Goal: Task Accomplishment & Management: Complete application form

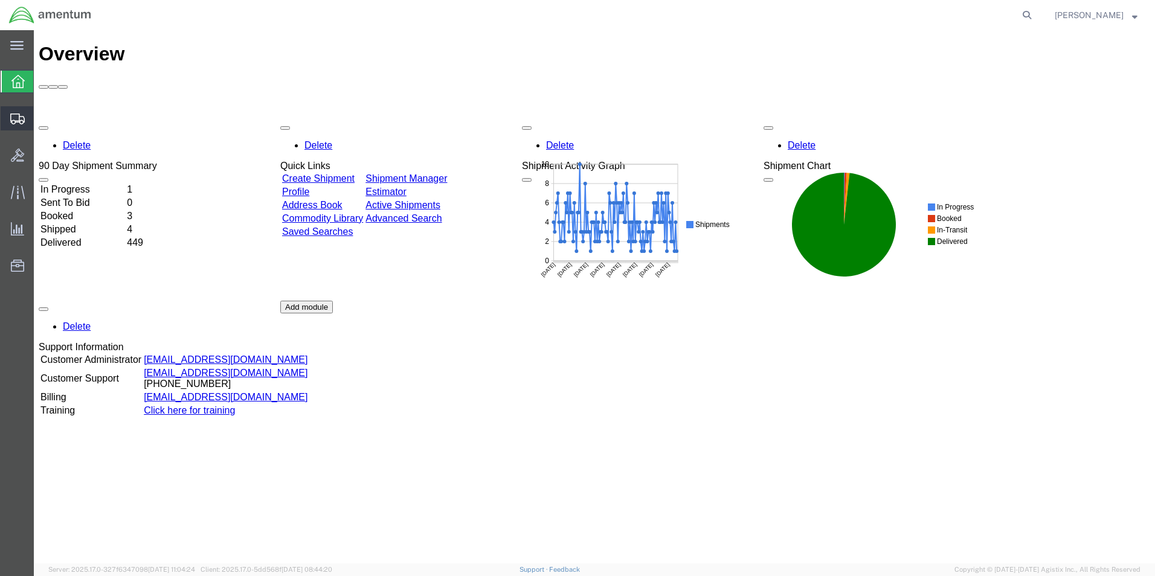
click at [0, 0] on span "Create Shipment" at bounding box center [0, 0] width 0 height 0
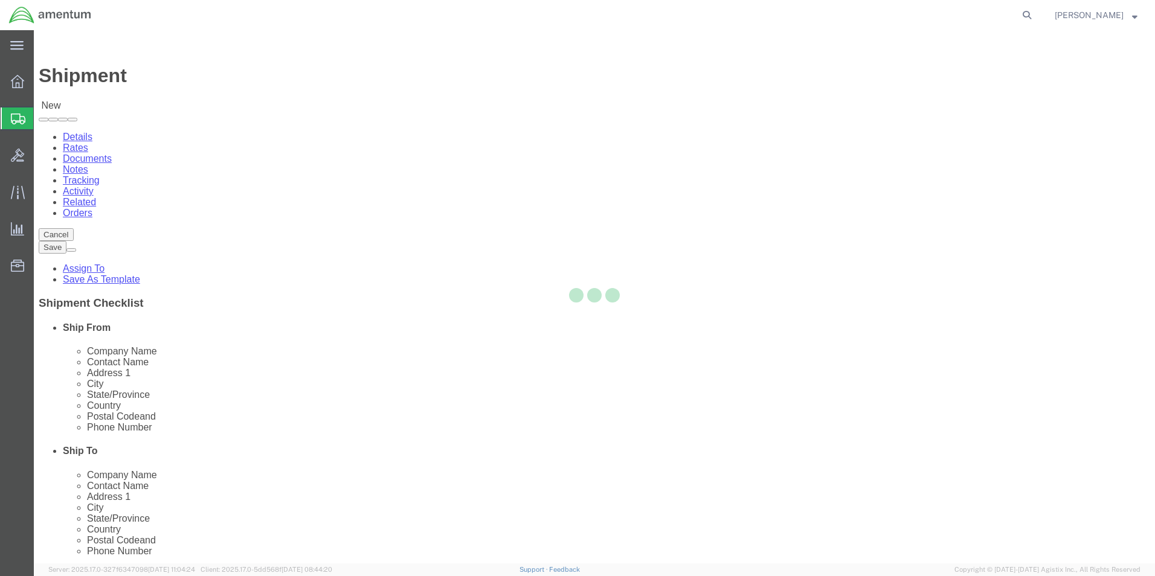
select select
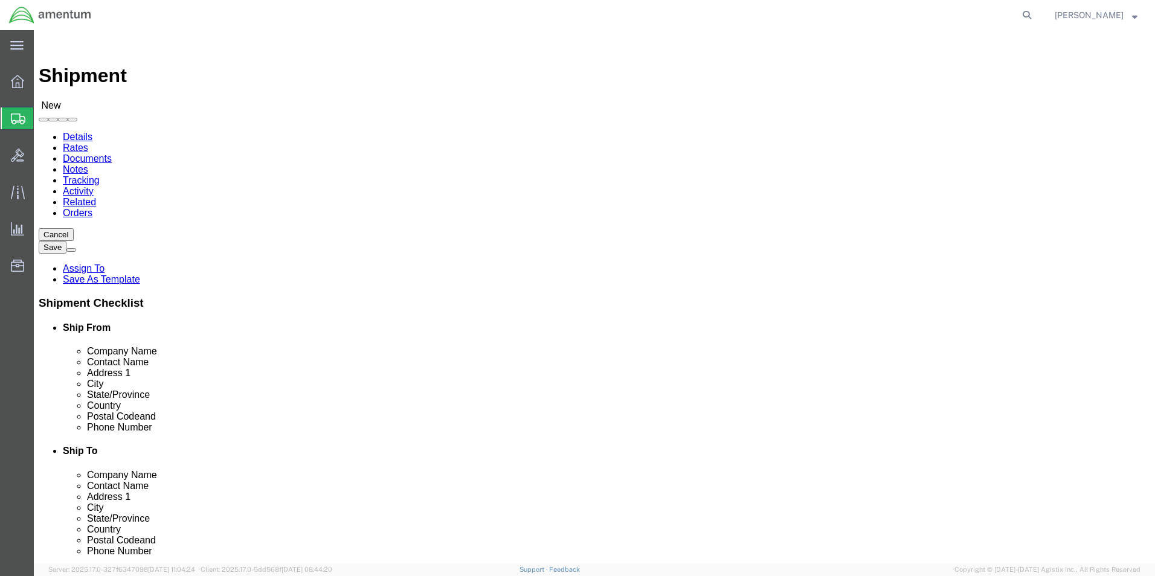
type input "eho"
select select "49929"
select select "[GEOGRAPHIC_DATA]"
click input "text"
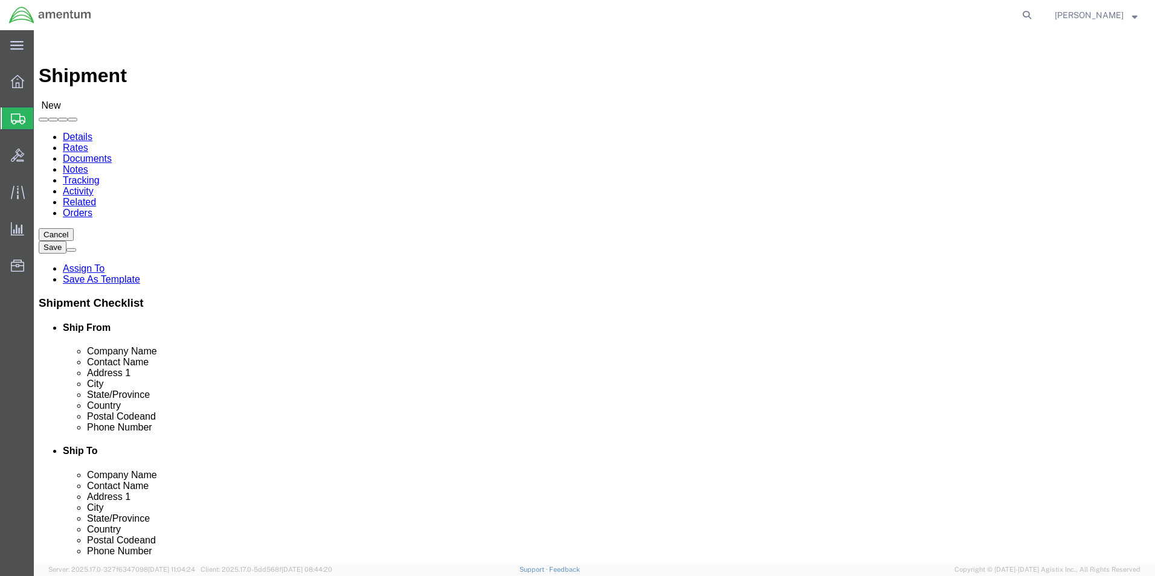
click input "text"
type input "[PERSON_NAME][EMAIL_ADDRESS][PERSON_NAME][DOMAIN_NAME]"
click input "checkbox"
checkbox input "false"
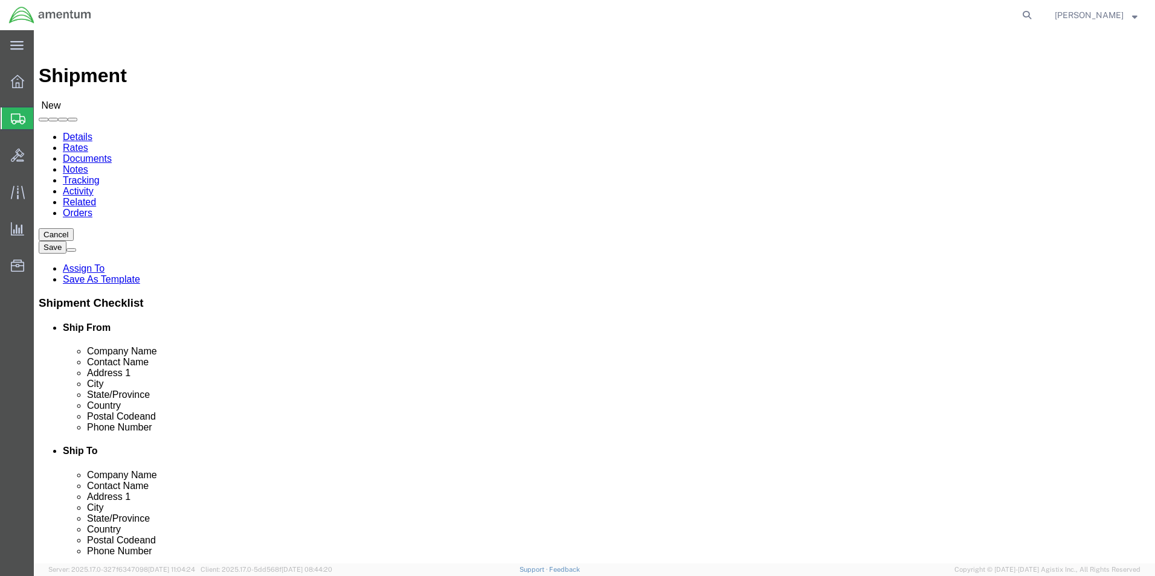
click input "text"
type input "PRE"
click p "- PRECISION ACCESSORIES & INSTRUMENTS - ([PERSON_NAME]) [STREET_ADDRESS] , 12:0…"
select select "GA"
type input "PRECISION ACCESSORIES & INSTRUMENTS"
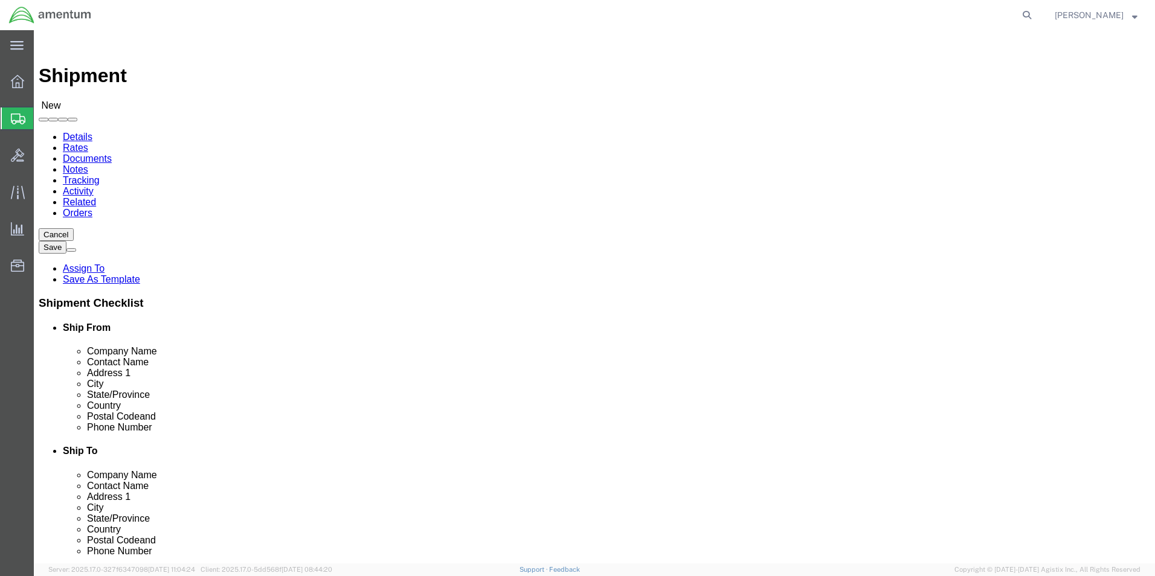
click input "text"
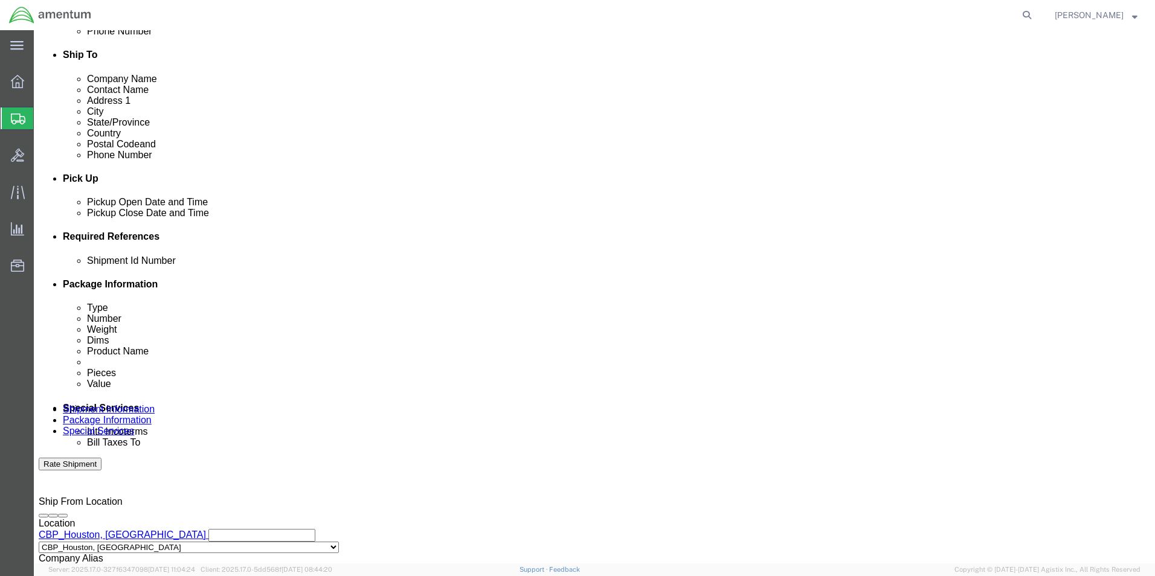
scroll to position [423, 0]
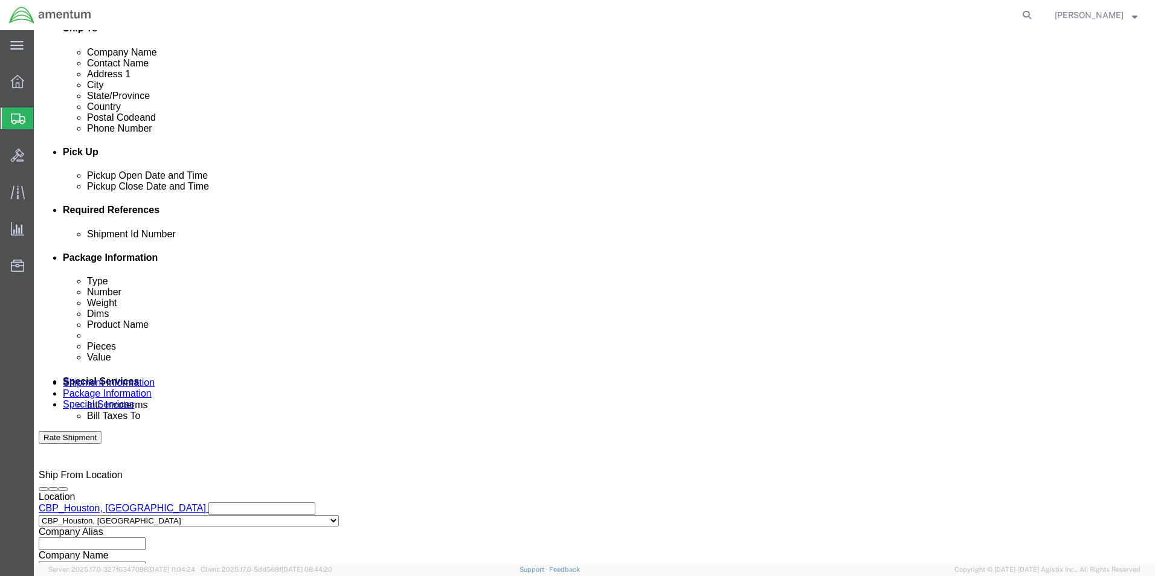
type input "REPAIR DEPARTMENT"
click div "[DATE] 9:00 AM"
type input "2:00 PM"
click button "Apply"
click button "Add reference"
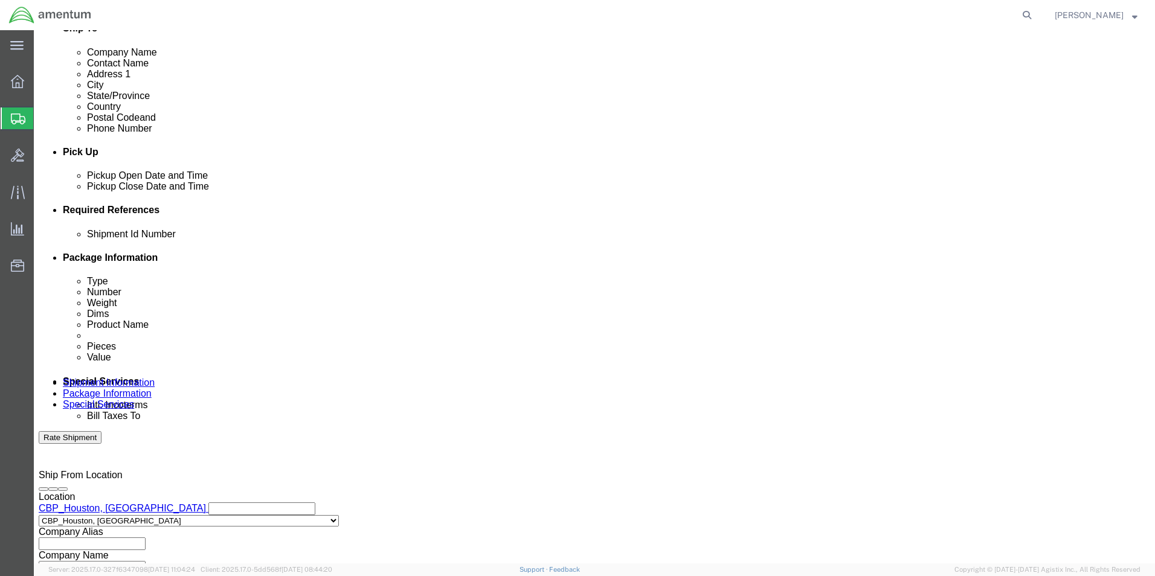
click button "Add reference"
click input "text"
type input "[DATE]"
click select "Select Account Type Activity ID Airline Appointment Number ASN Batch Request # …"
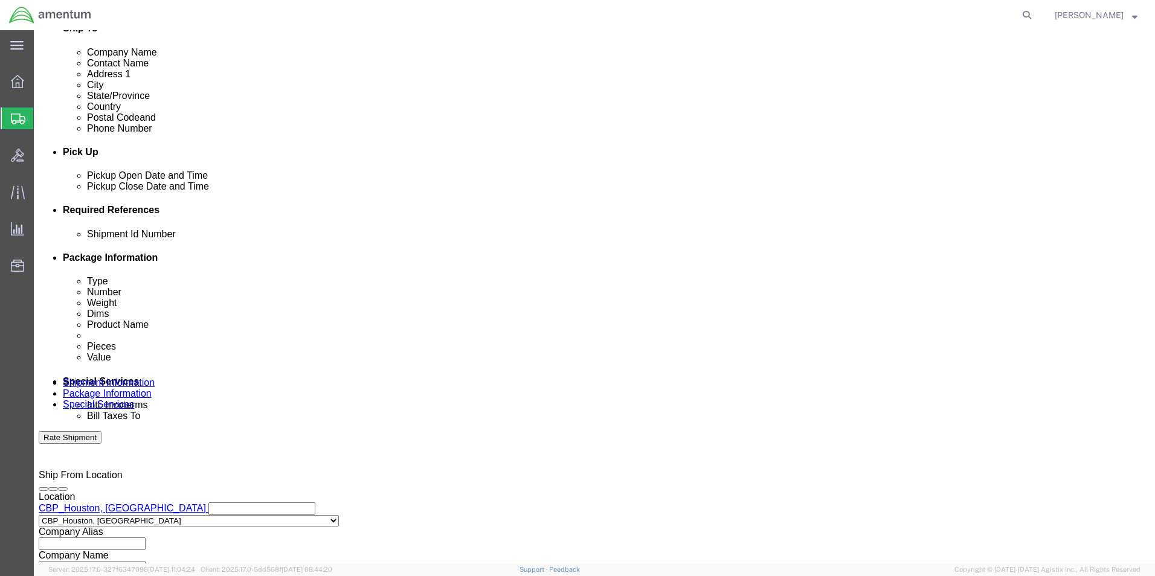
select select "CUSTREF"
click select "Select Account Type Activity ID Airline Appointment Number ASN Batch Request # …"
click input "text"
type input "REPAIR CBP0043389"
click select "Select Account Type Activity ID Airline Appointment Number ASN Batch Request # …"
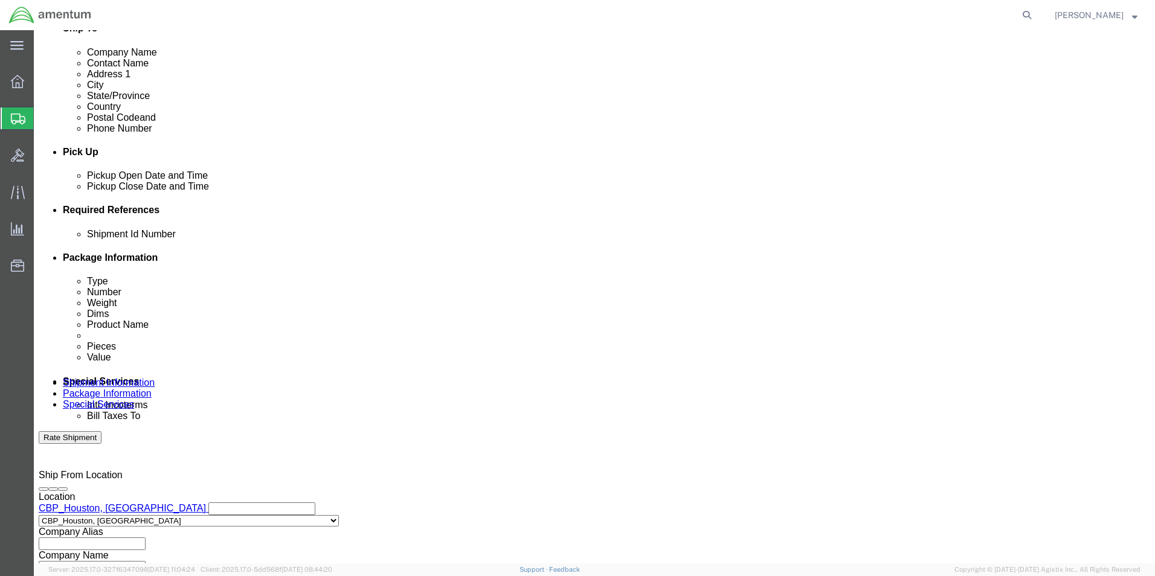
select select "PROJNUM"
click select "Select Account Type Activity ID Airline Appointment Number ASN Batch Request # …"
click input "text"
type input "6118.03.03.2219.000.EHO.0000"
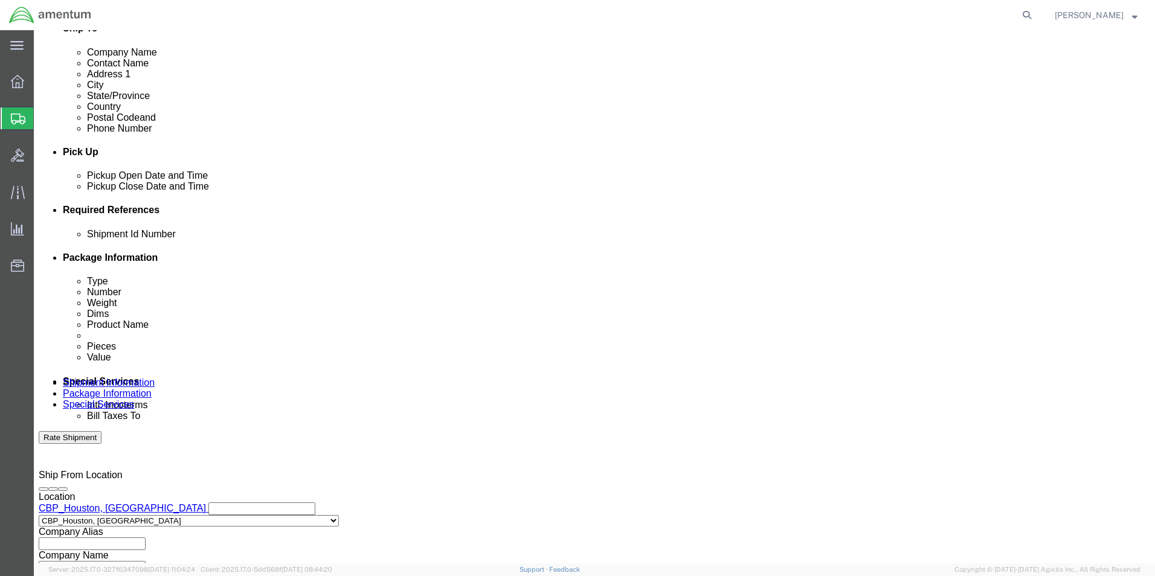
click select "Select Account Type Activity ID Airline Appointment Number ASN Batch Request # …"
select select "DEPT"
click select "Select Account Type Activity ID Airline Appointment Number ASN Batch Request # …"
drag, startPoint x: 170, startPoint y: 343, endPoint x: 195, endPoint y: 335, distance: 25.4
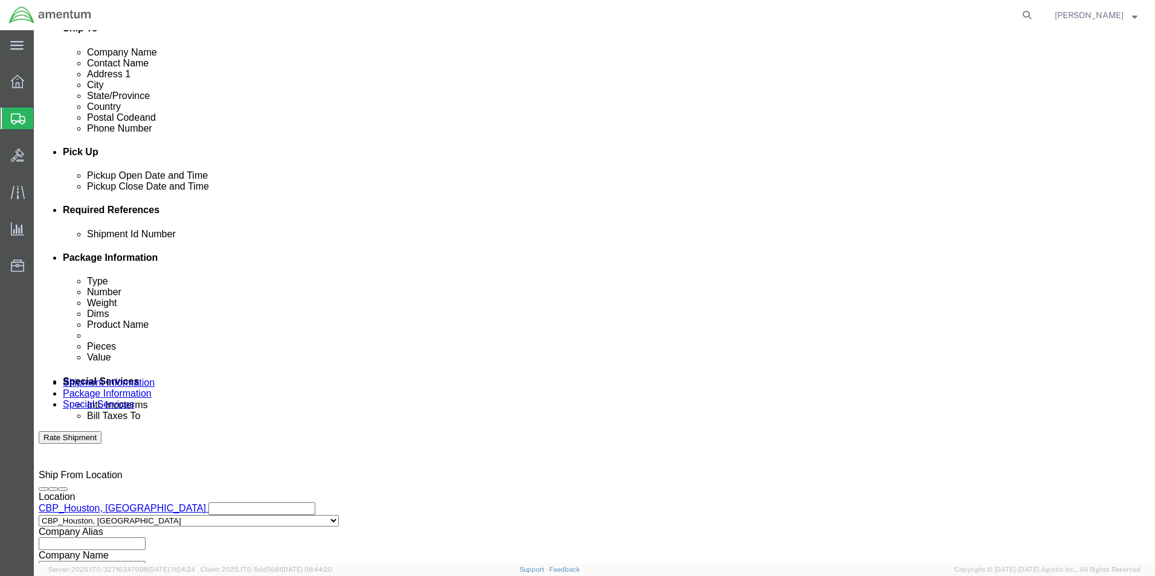
click input "text"
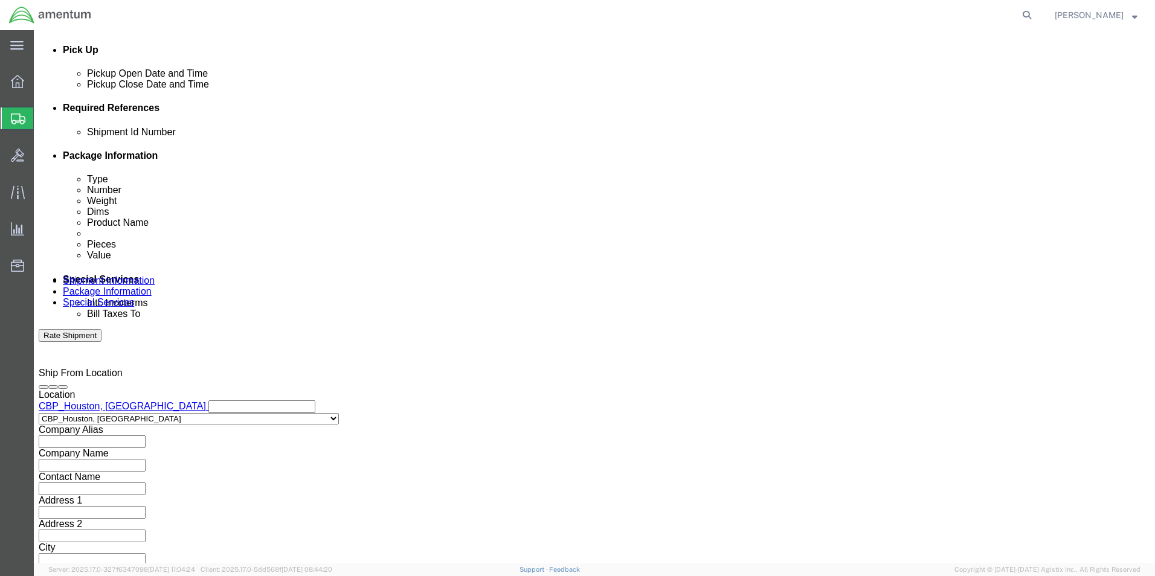
scroll to position [527, 0]
type input "CBP"
click button "Continue"
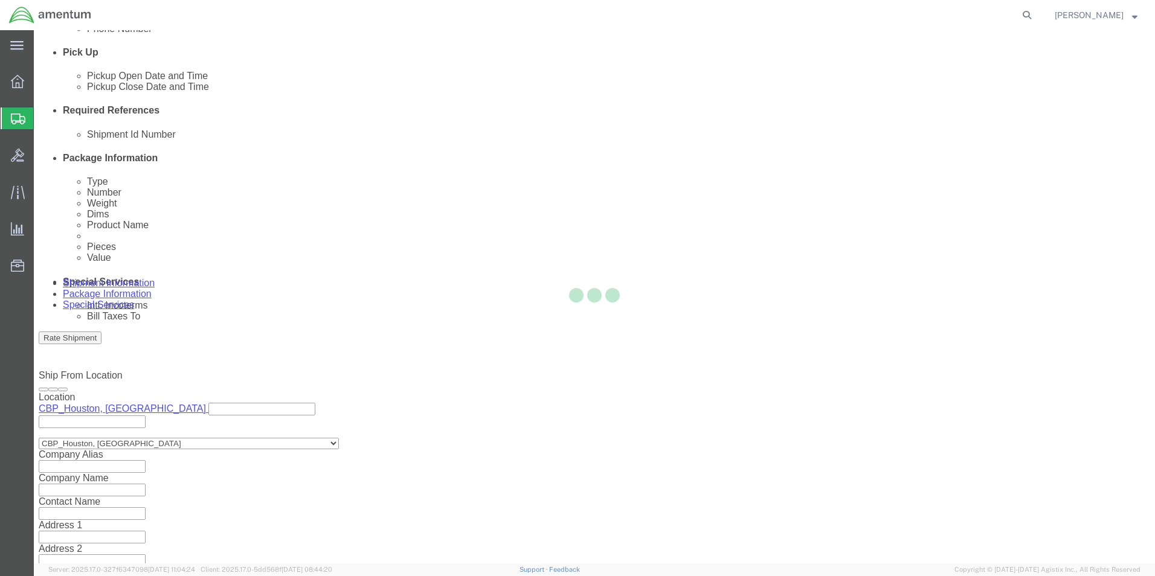
select select "CBOX"
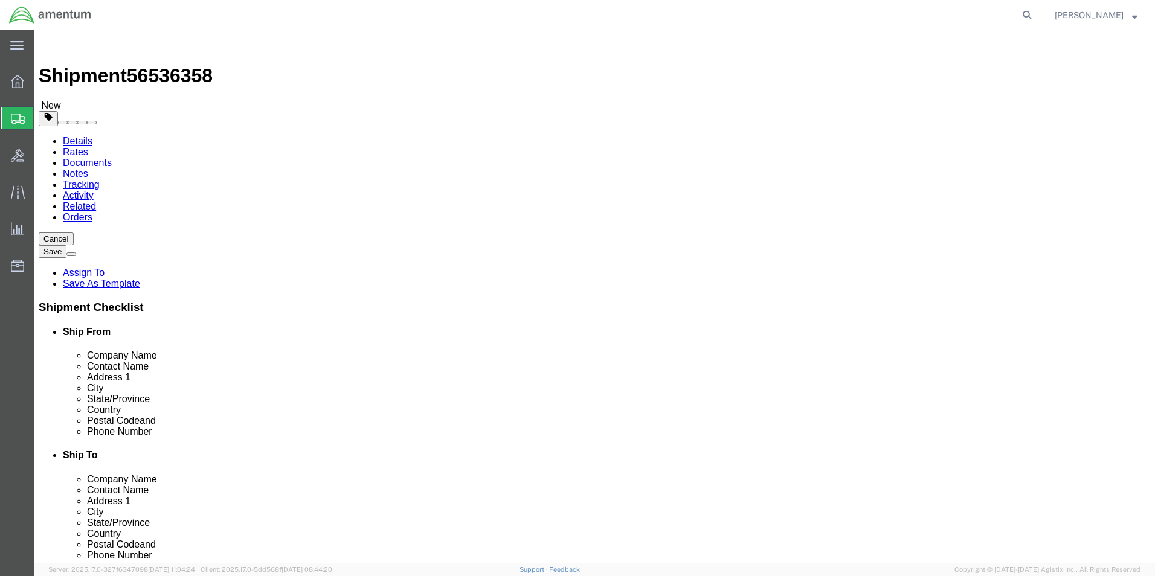
click input "text"
type input "14"
type input "12"
type input "11"
type input "7.0"
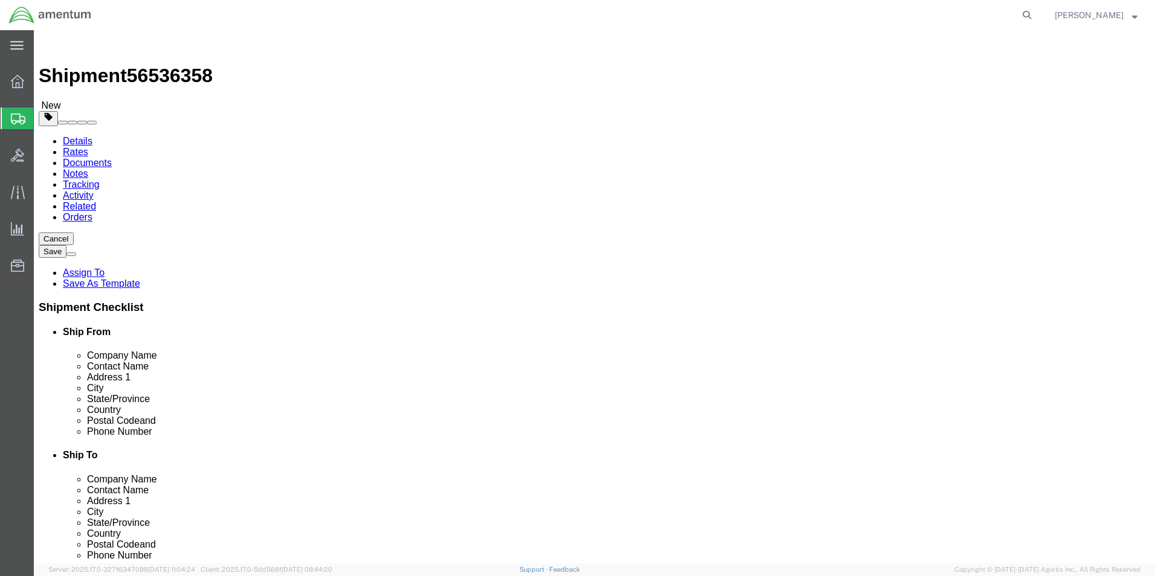
click link "Add Content"
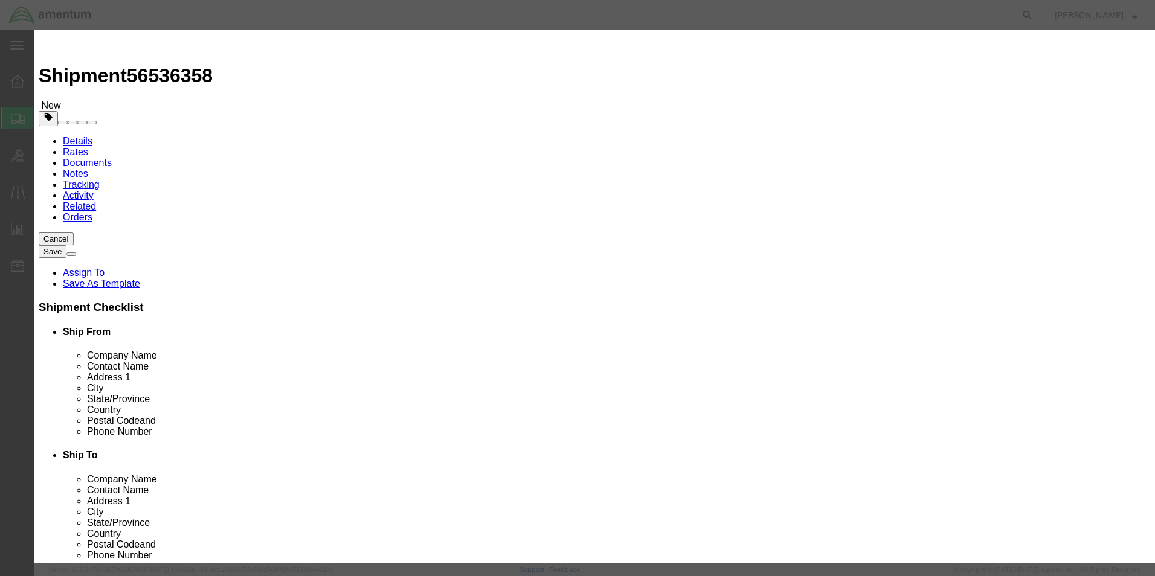
click input "text"
type input "HYD PUMP"
type input "1"
type input "10000.00"
click button "Save & Close"
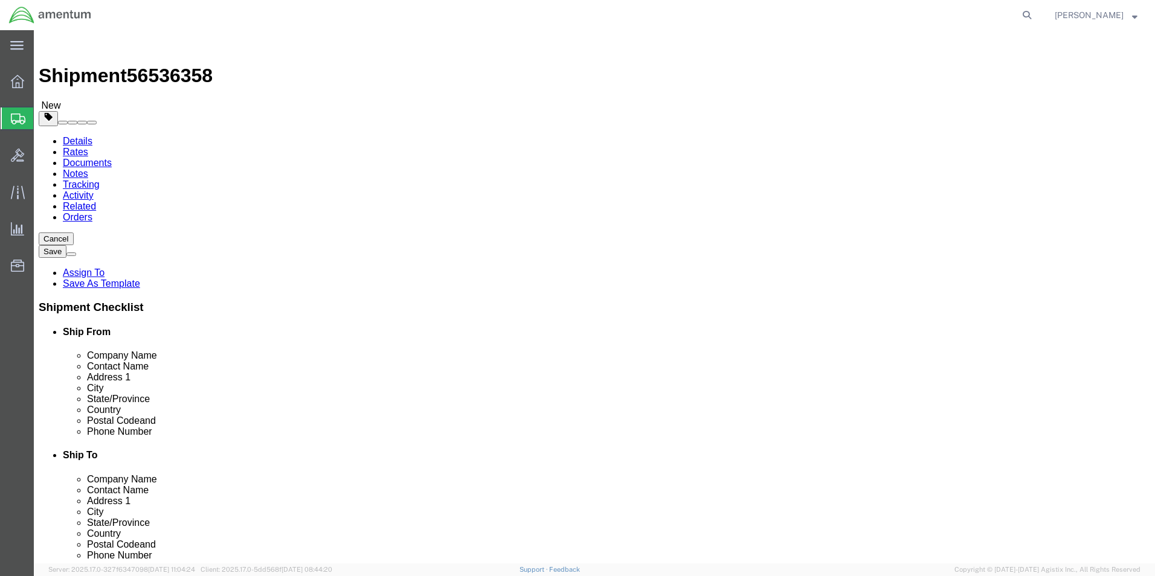
click button "Rate Shipment"
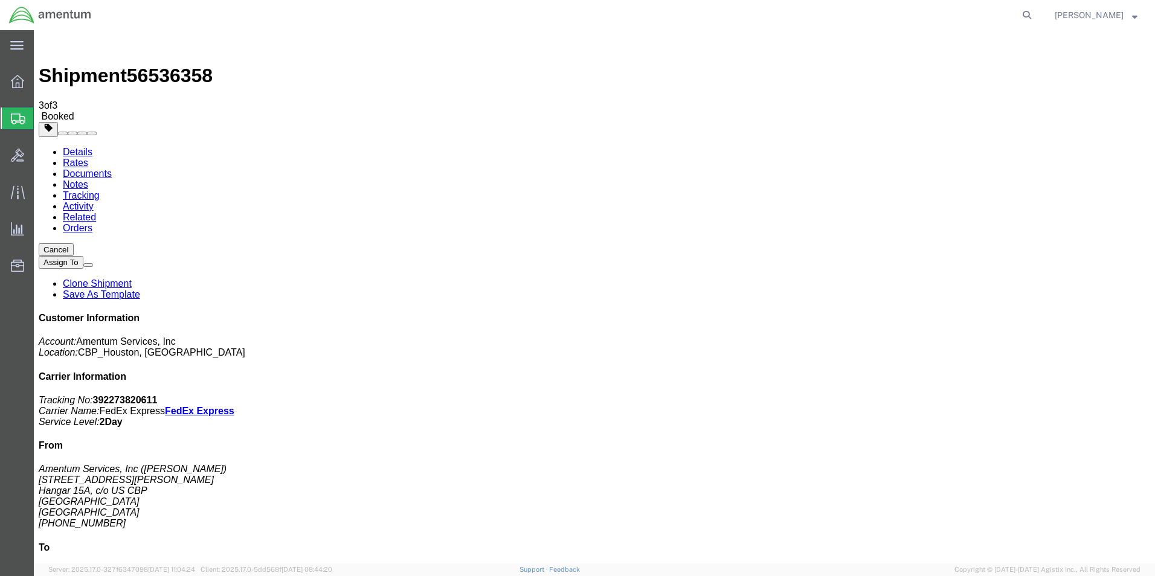
checkbox input "true"
click at [78, 147] on link "Details" at bounding box center [78, 152] width 30 height 10
click link "Schedule pickup request"
